Goal: Task Accomplishment & Management: Use online tool/utility

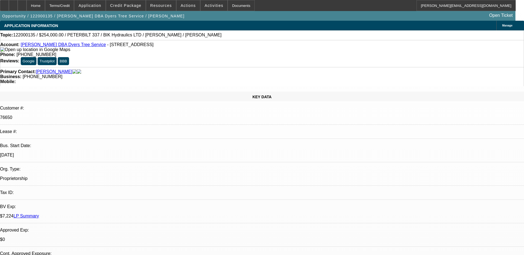
select select "0"
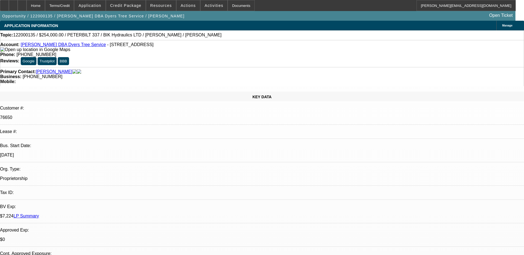
select select "0"
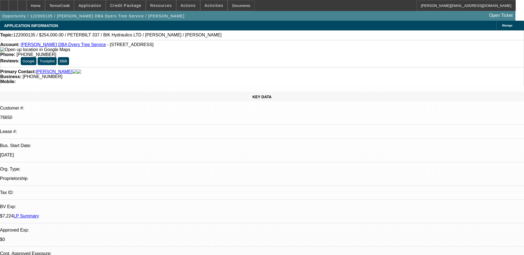
select select "0"
select select "1"
select select "2"
select select "6"
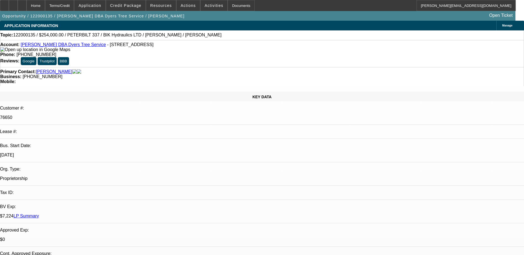
select select "1"
select select "2"
select select "6"
select select "1"
select select "2"
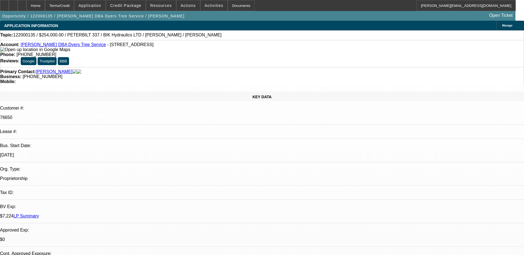
select select "6"
select select "1"
select select "6"
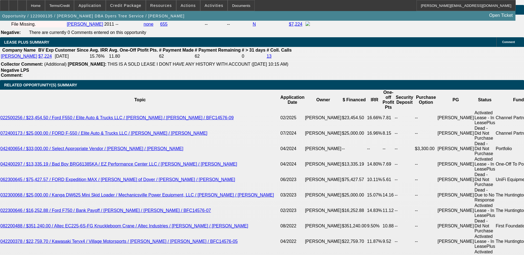
scroll to position [861, 0]
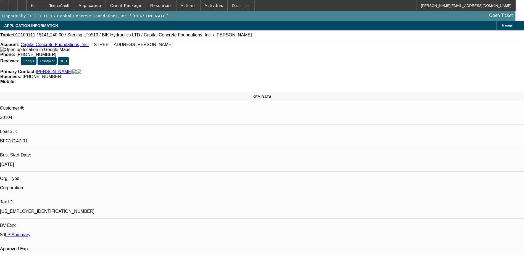
select select "0"
select select "2"
select select "0"
select select "0.2"
select select "2"
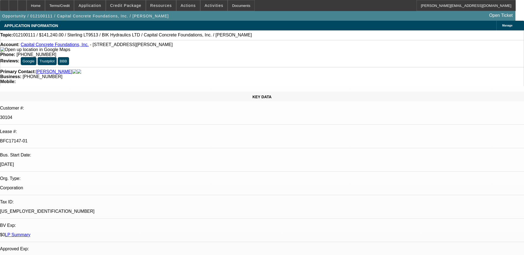
select select "0"
select select "2"
select select "0"
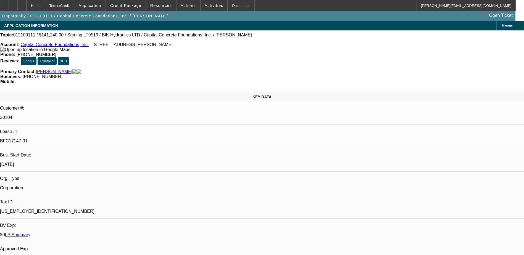
select select "0"
select select "1"
select select "2"
select select "6"
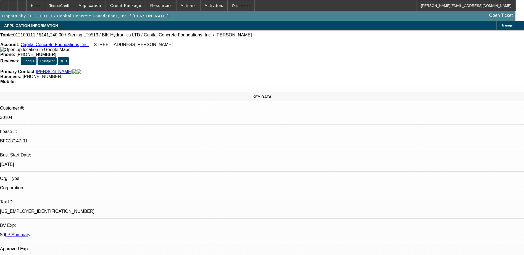
select select "1"
select select "2"
select select "6"
select select "1"
select select "2"
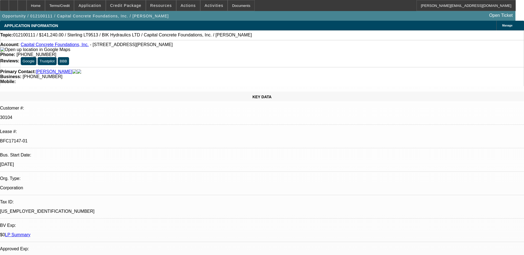
select select "6"
select select "1"
select select "6"
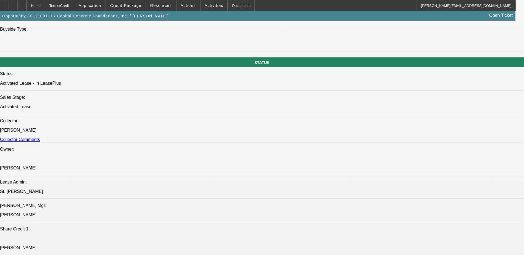
scroll to position [469, 0]
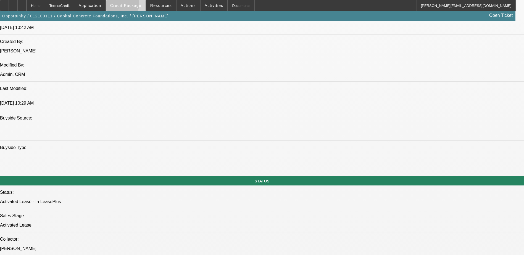
click at [129, 5] on span "Credit Package" at bounding box center [125, 5] width 31 height 4
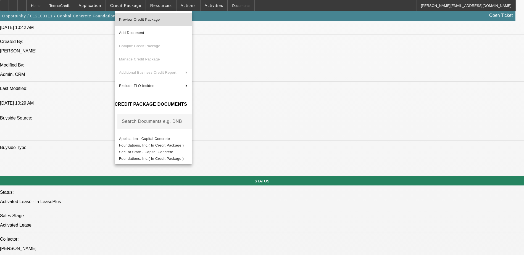
click at [133, 19] on span "Preview Credit Package" at bounding box center [139, 19] width 41 height 4
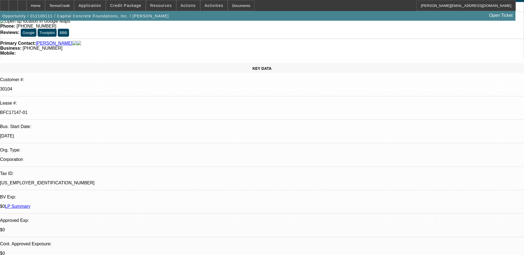
scroll to position [0, 0]
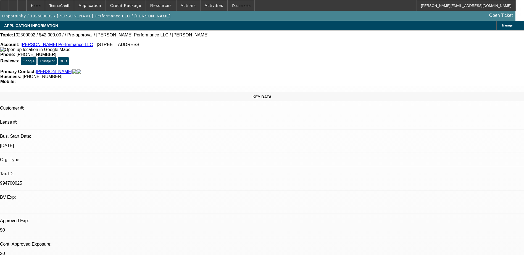
select select "0"
select select "2"
select select "0.1"
select select "1"
select select "2"
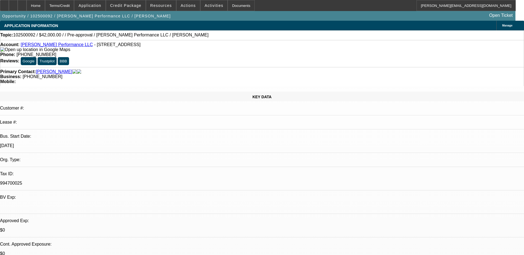
select select "4"
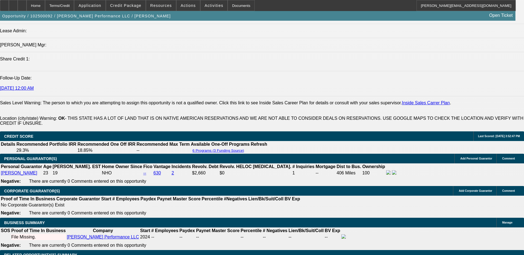
scroll to position [595, 0]
